Goal: Navigation & Orientation: Find specific page/section

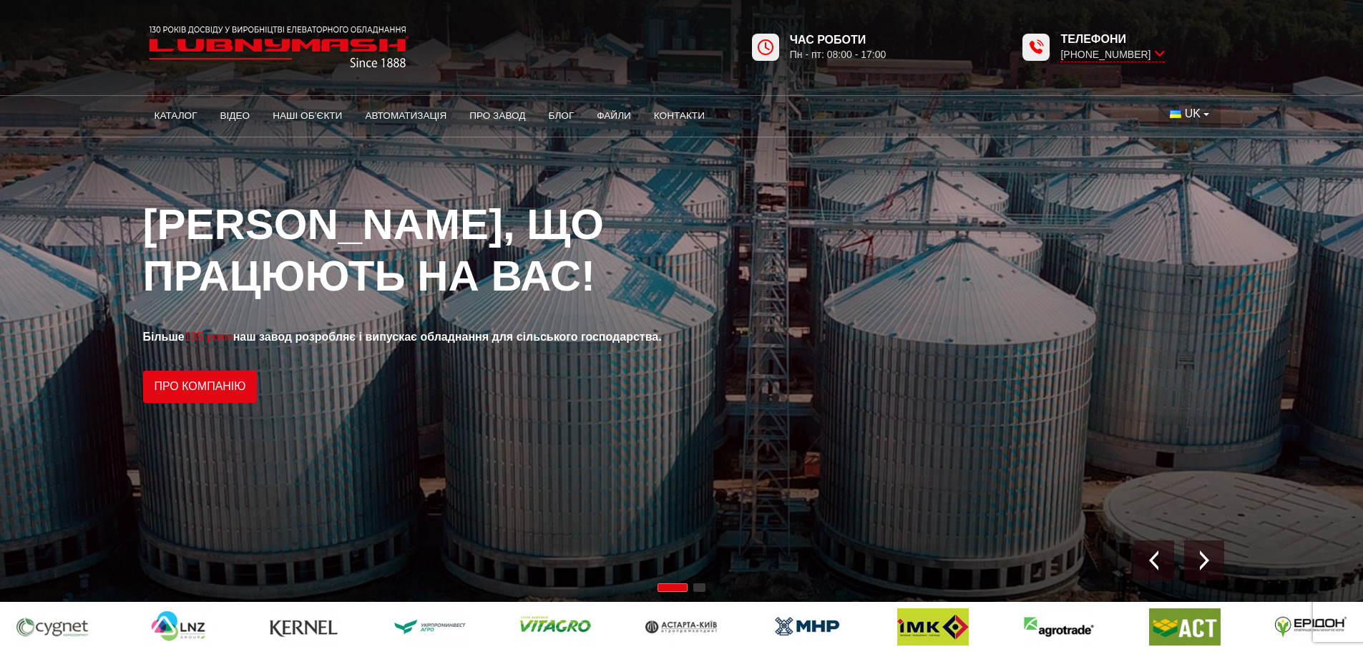
click at [1210, 116] on button "UK" at bounding box center [1190, 113] width 62 height 27
click at [1197, 164] on span "EN" at bounding box center [1193, 167] width 16 height 12
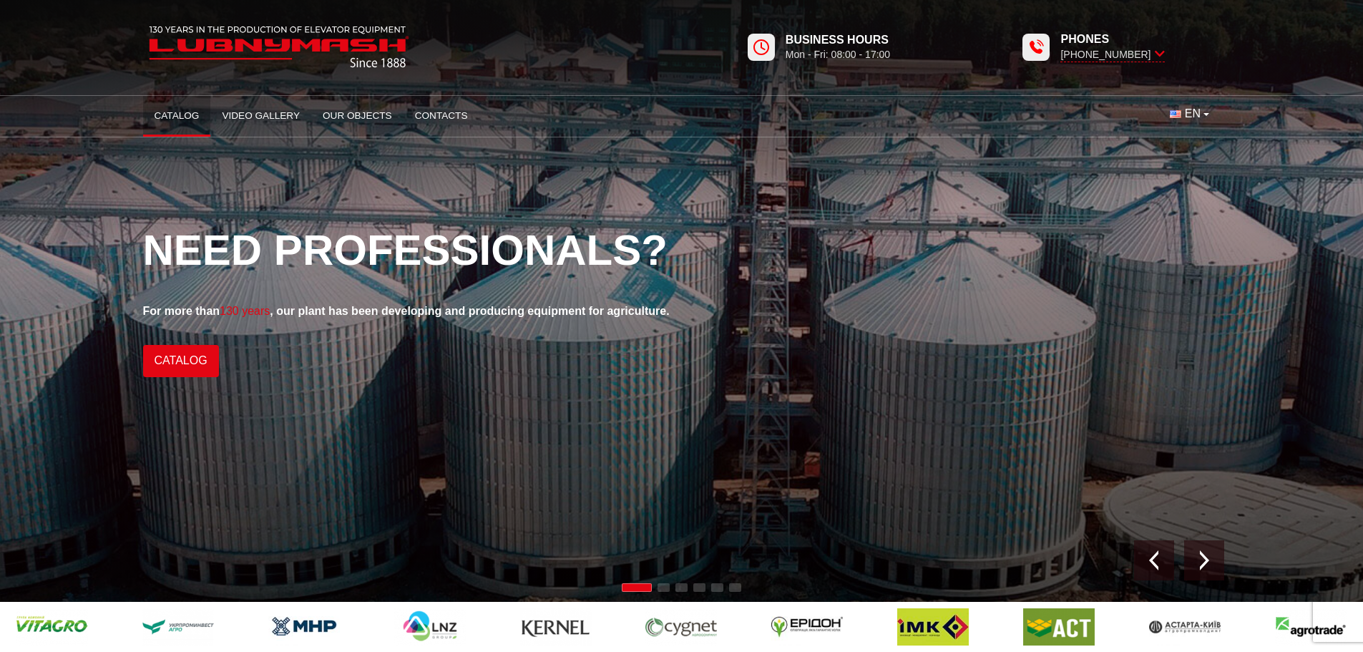
click at [196, 115] on link "Catalog" at bounding box center [177, 115] width 68 height 31
